Goal: Task Accomplishment & Management: Manage account settings

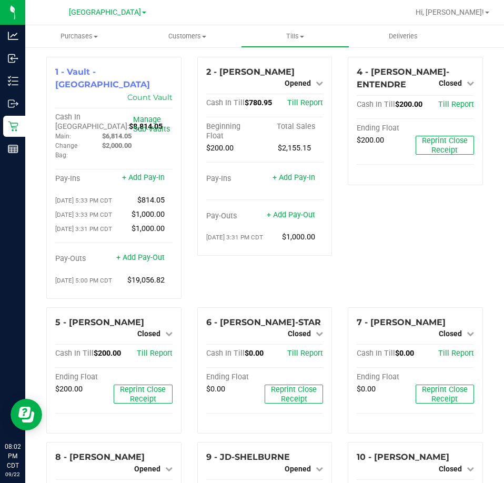
click at [391, 257] on div "4 - [PERSON_NAME]-ENTENDRE Closed Open Till Cash In Till $200.00 Till Report En…" at bounding box center [415, 182] width 151 height 250
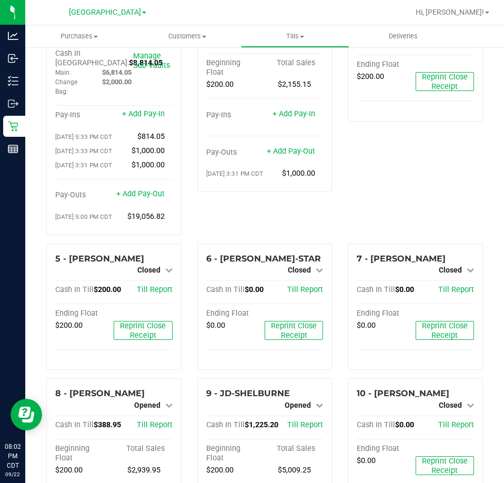
scroll to position [158, 0]
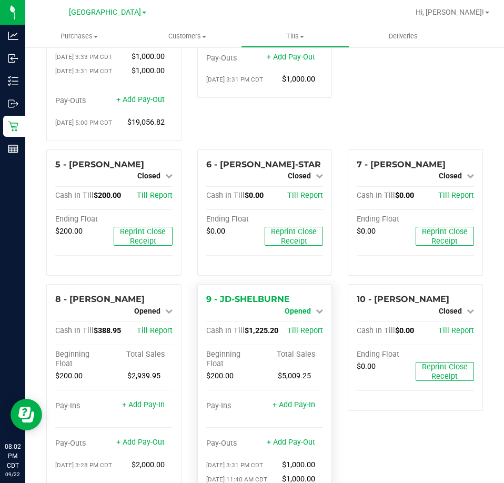
click at [293, 311] on span "Opened" at bounding box center [298, 311] width 26 height 8
click at [304, 324] on link "Close Till" at bounding box center [299, 320] width 28 height 8
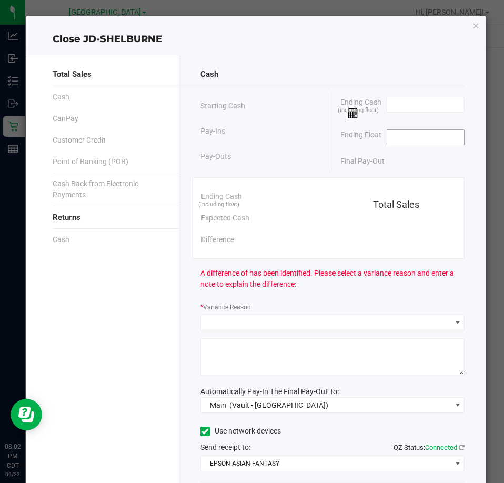
click at [398, 143] on input at bounding box center [425, 137] width 77 height 15
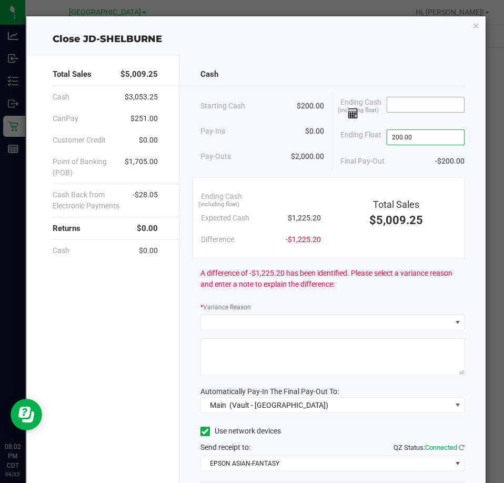
type input "$200.00"
click at [412, 103] on input at bounding box center [425, 104] width 77 height 15
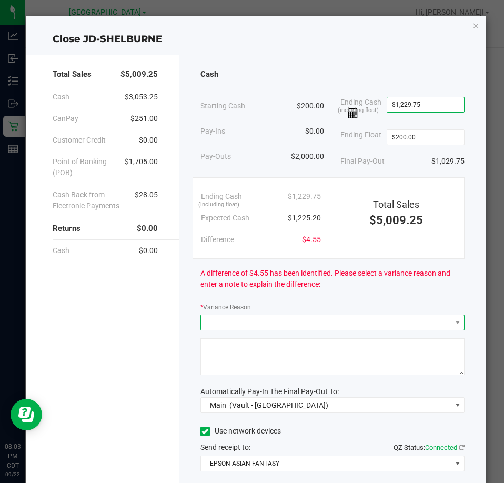
click at [302, 319] on span at bounding box center [326, 322] width 250 height 15
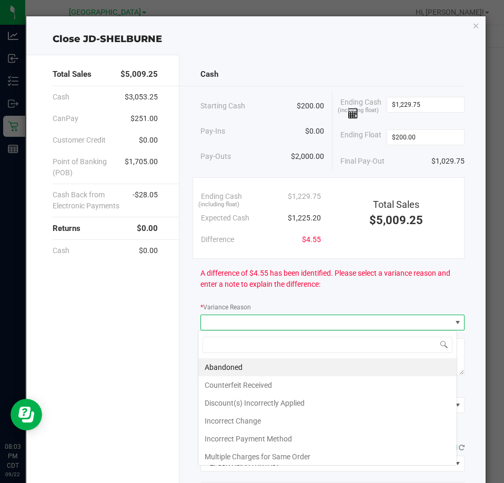
scroll to position [16, 260]
type input "1229.75"
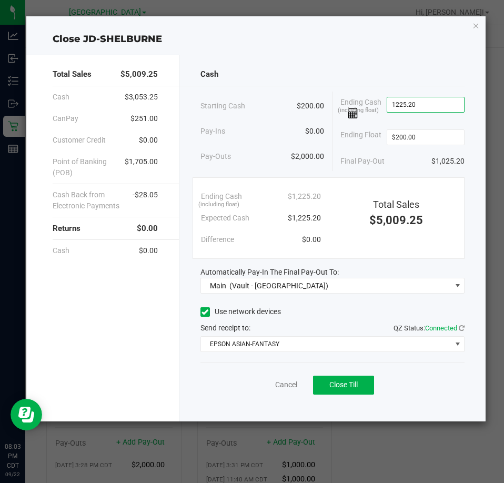
type input "$1,225.20"
click at [406, 167] on div "Final Pay-Out $1,025.20" at bounding box center [402, 161] width 124 height 22
click at [347, 381] on span "Close Till" at bounding box center [343, 384] width 28 height 8
click at [477, 27] on icon "button" at bounding box center [475, 25] width 7 height 13
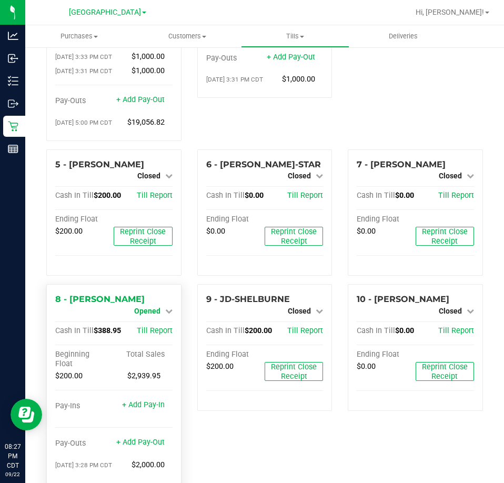
click at [149, 311] on span "Opened" at bounding box center [147, 311] width 26 height 8
click at [150, 320] on link "Close Till" at bounding box center [148, 320] width 28 height 8
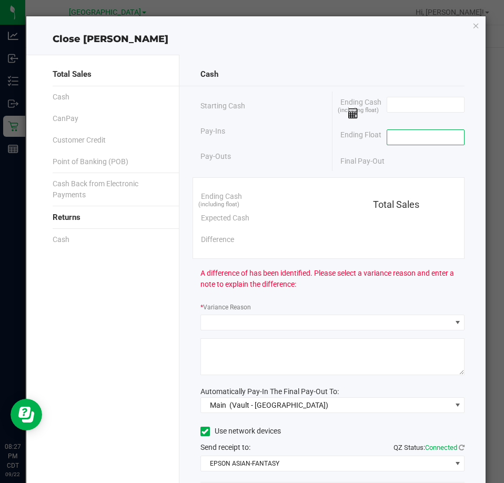
click at [414, 137] on input at bounding box center [425, 137] width 77 height 15
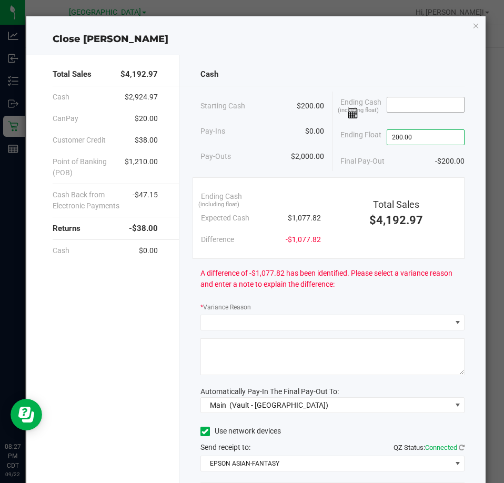
type input "$200.00"
click at [422, 103] on input at bounding box center [425, 104] width 77 height 15
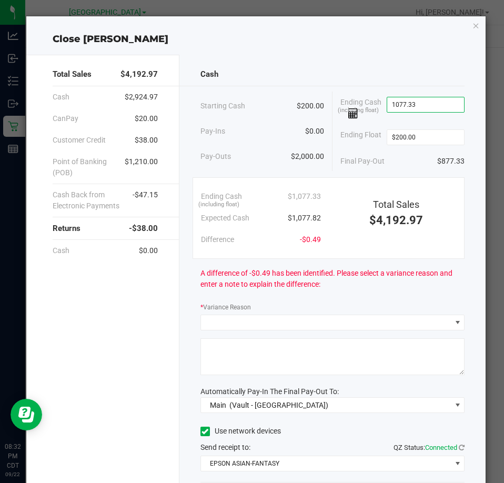
click at [415, 101] on input "1077.33" at bounding box center [425, 104] width 77 height 15
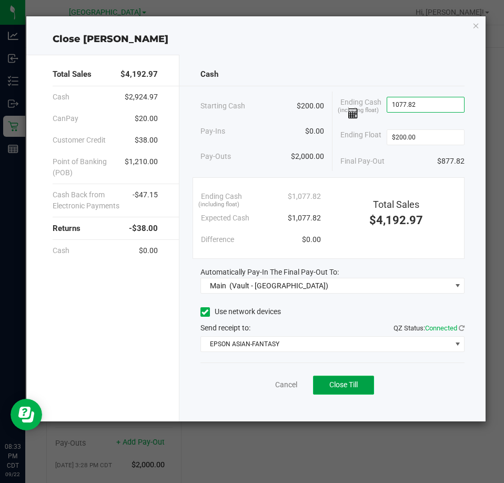
click at [330, 384] on span "Close Till" at bounding box center [343, 384] width 28 height 8
type input "$1,077.82"
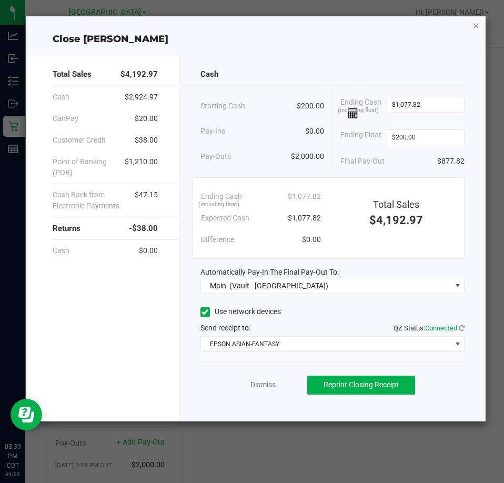
click at [476, 27] on icon "button" at bounding box center [475, 25] width 7 height 13
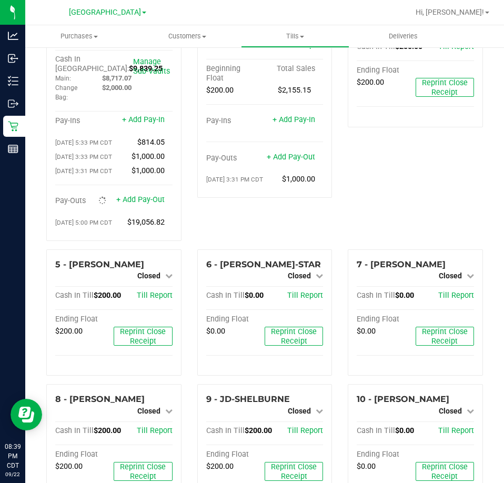
scroll to position [0, 0]
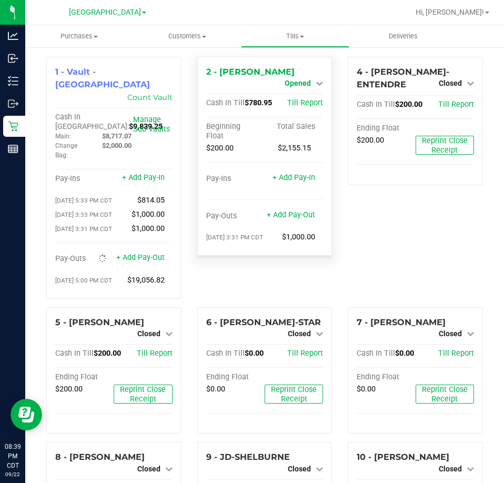
click at [305, 83] on span "Opened" at bounding box center [298, 83] width 26 height 8
click at [302, 92] on link "Close Till" at bounding box center [299, 92] width 28 height 8
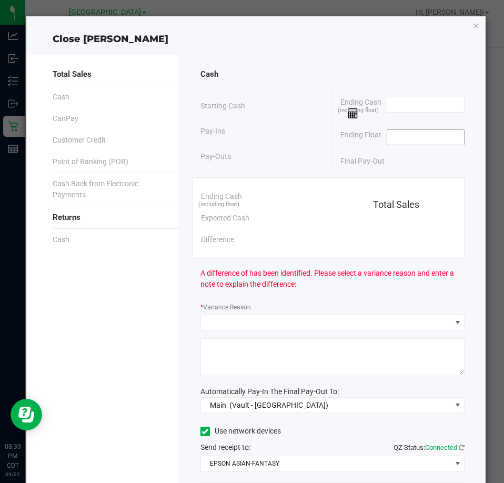
click at [410, 138] on input at bounding box center [425, 137] width 77 height 15
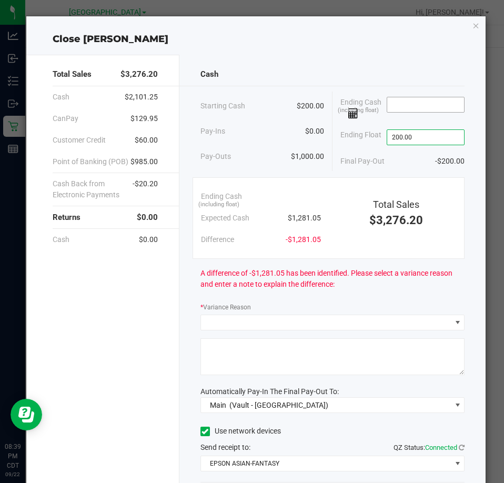
type input "$200.00"
click at [410, 102] on input at bounding box center [425, 104] width 77 height 15
click at [401, 105] on input at bounding box center [425, 104] width 77 height 15
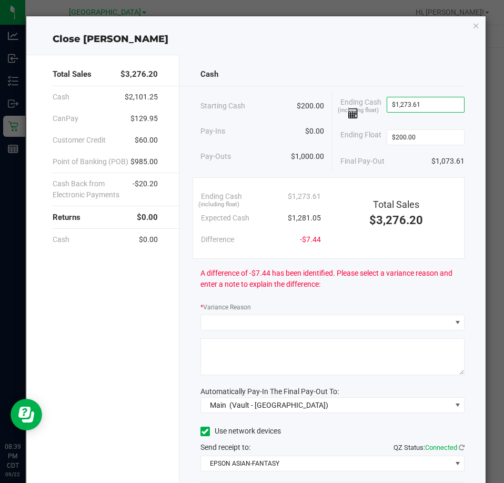
click at [405, 166] on div "Final Pay-Out $1,073.61" at bounding box center [402, 161] width 124 height 22
click at [425, 100] on input "1273.61" at bounding box center [425, 104] width 77 height 15
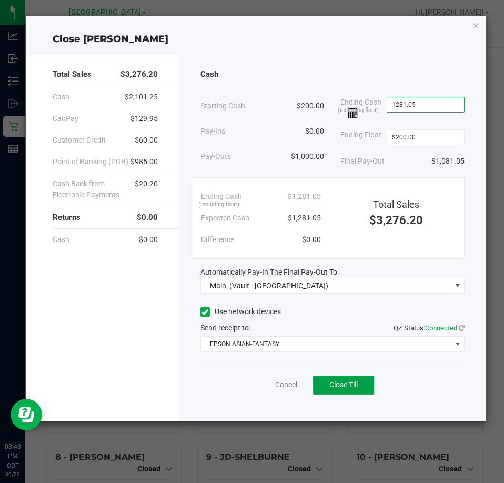
type input "$1,281.05"
click at [362, 389] on button "Close Till" at bounding box center [343, 385] width 61 height 19
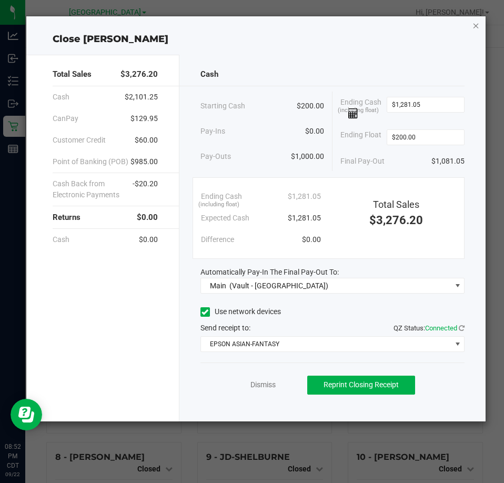
click at [477, 23] on icon "button" at bounding box center [475, 25] width 7 height 13
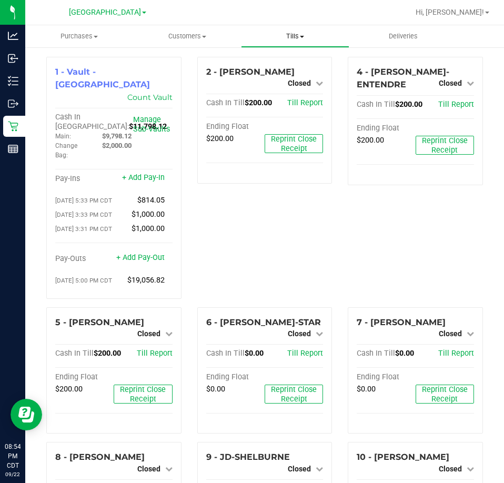
click at [287, 37] on span "Tills" at bounding box center [294, 36] width 107 height 9
click at [284, 76] on span "Reconcile e-payments" at bounding box center [293, 76] width 105 height 9
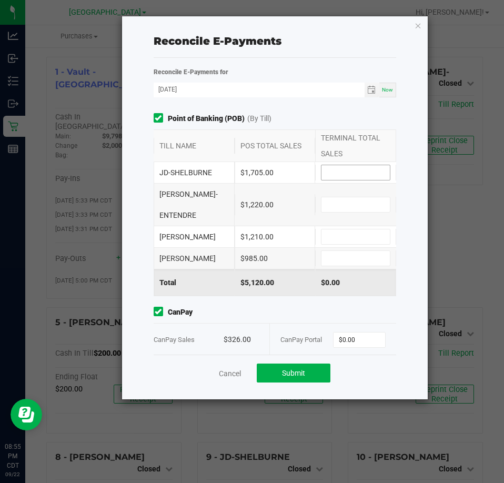
click at [344, 170] on input at bounding box center [355, 172] width 68 height 15
type input "$1,705.00"
click at [336, 197] on input at bounding box center [355, 204] width 68 height 15
type input "$1,220.00"
click at [348, 229] on input at bounding box center [355, 236] width 68 height 15
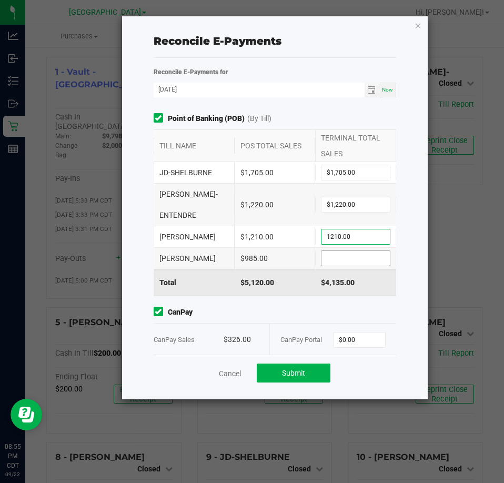
type input "$1,210.00"
click at [344, 251] on input at bounding box center [355, 258] width 68 height 15
type input "$985.00"
click at [361, 332] on input "0" at bounding box center [360, 339] width 52 height 15
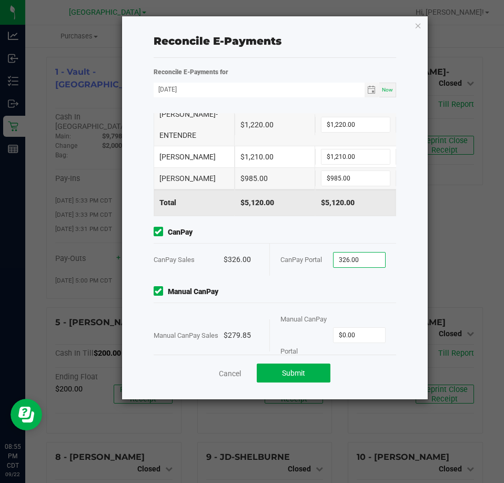
scroll to position [80, 0]
type input "$326.00"
click at [358, 327] on input "0" at bounding box center [360, 334] width 52 height 15
type input "$279.85"
click at [304, 363] on button "Submit" at bounding box center [294, 372] width 74 height 19
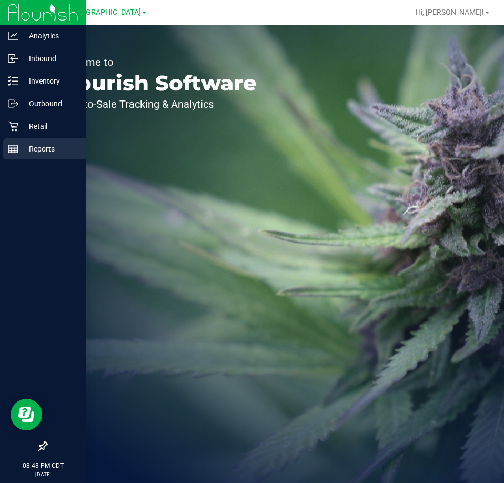
click at [28, 149] on p "Reports" at bounding box center [49, 149] width 63 height 13
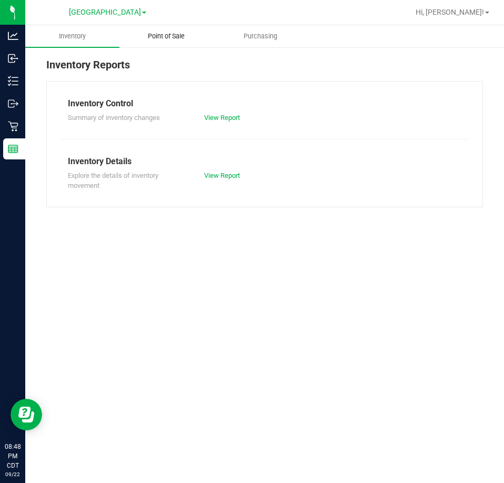
click at [169, 42] on uib-tab-heading "Point of Sale" at bounding box center [166, 36] width 93 height 21
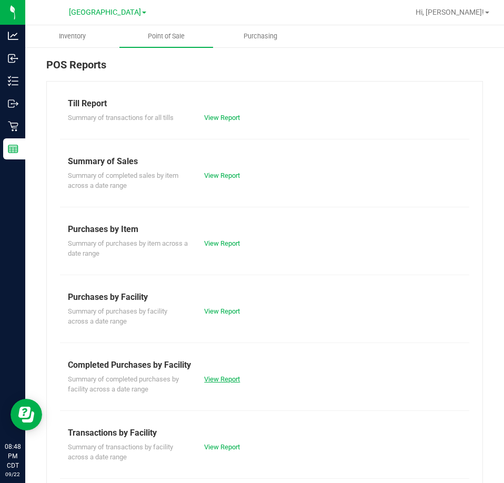
click at [225, 382] on link "View Report" at bounding box center [222, 379] width 36 height 8
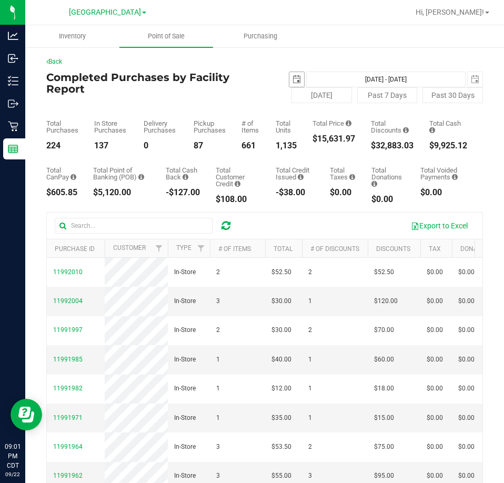
click at [294, 82] on span "select" at bounding box center [296, 79] width 8 height 8
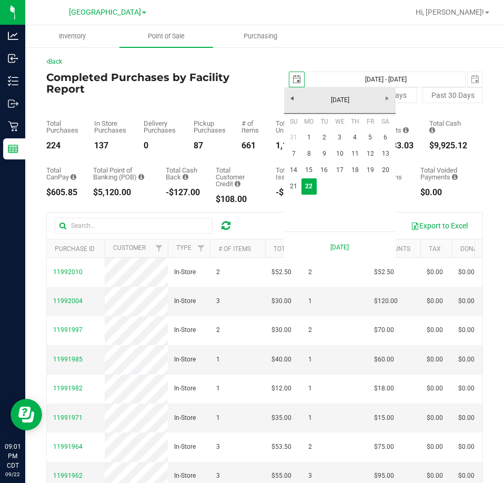
scroll to position [0, 26]
click at [311, 139] on link "1" at bounding box center [308, 137] width 15 height 16
type input "[DATE]"
type input "[DATE] - [DATE]"
